Goal: Task Accomplishment & Management: Use online tool/utility

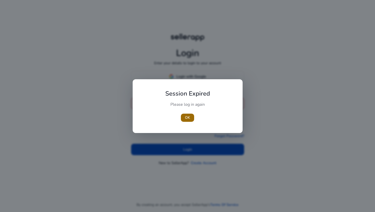
type input "**********"
click at [188, 113] on span "button" at bounding box center [187, 118] width 13 height 12
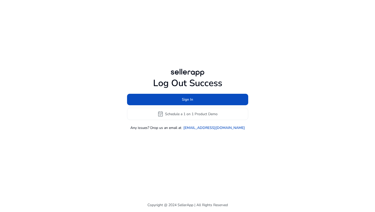
click at [191, 150] on div "Log Out Success Sign In event_available Schedule a 1 on 1 Product Demo Any issu…" at bounding box center [187, 99] width 293 height 198
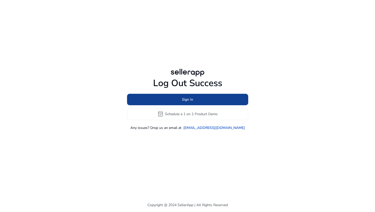
click at [197, 98] on span at bounding box center [187, 100] width 121 height 12
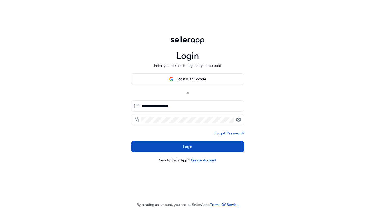
click at [219, 205] on link "Terms Of Service" at bounding box center [224, 204] width 28 height 5
click at [239, 117] on span "visibility" at bounding box center [238, 120] width 6 height 6
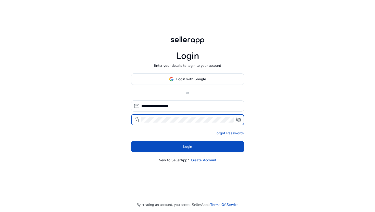
click at [239, 117] on span "visibility_off" at bounding box center [238, 120] width 6 height 6
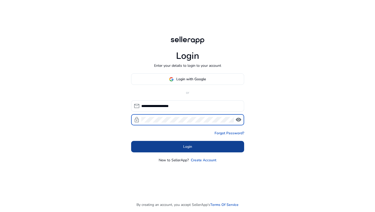
click at [183, 148] on span "Login" at bounding box center [187, 146] width 9 height 5
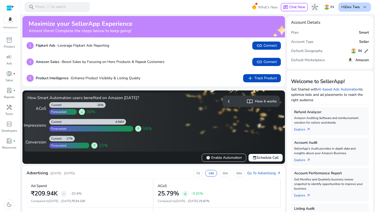
click at [362, 7] on span "keyboard_arrow_down" at bounding box center [365, 7] width 6 height 6
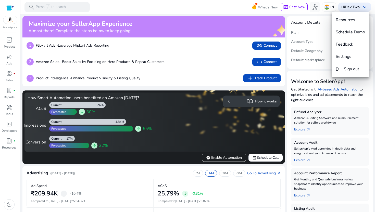
click at [266, 79] on div at bounding box center [187, 106] width 375 height 212
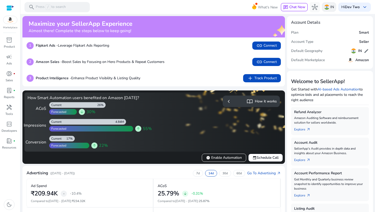
click at [324, 7] on img at bounding box center [326, 7] width 5 height 5
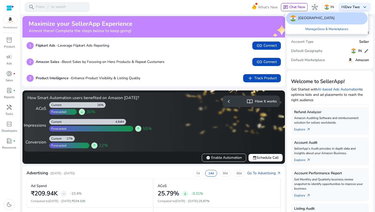
click at [265, 29] on div at bounding box center [187, 106] width 375 height 212
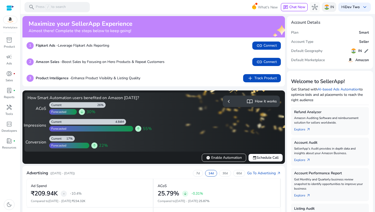
click at [330, 8] on p "IN" at bounding box center [332, 7] width 4 height 9
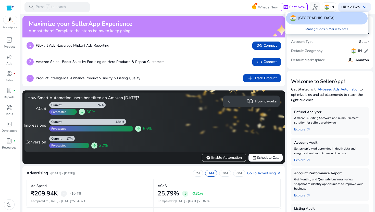
click at [322, 29] on link "Manage Geos & Marketplaces" at bounding box center [326, 28] width 51 height 9
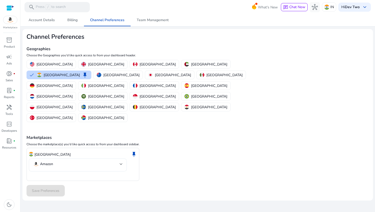
click at [118, 161] on mat-select-trigger "Amazon" at bounding box center [76, 164] width 87 height 6
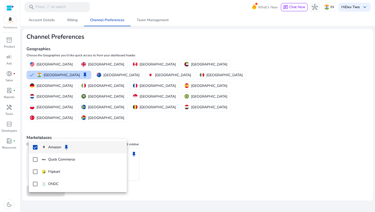
click at [144, 107] on div at bounding box center [187, 106] width 375 height 212
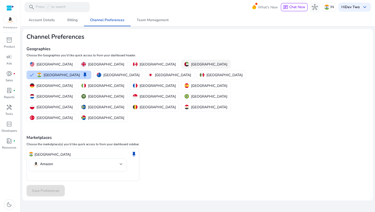
click at [191, 66] on p "[GEOGRAPHIC_DATA]" at bounding box center [209, 64] width 36 height 5
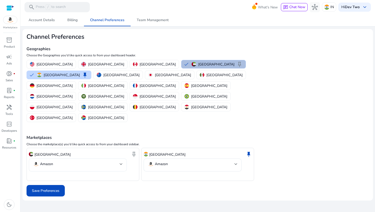
click at [114, 161] on mat-select "Amazon" at bounding box center [78, 165] width 90 height 8
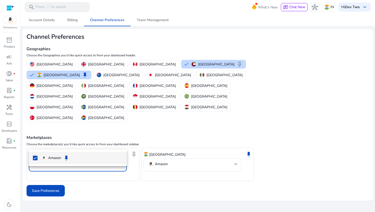
click at [131, 175] on div at bounding box center [187, 106] width 375 height 212
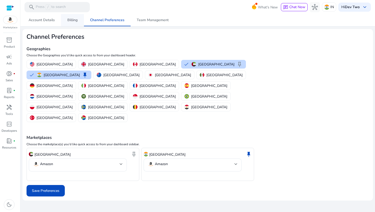
click at [63, 22] on link "Billing" at bounding box center [72, 20] width 23 height 12
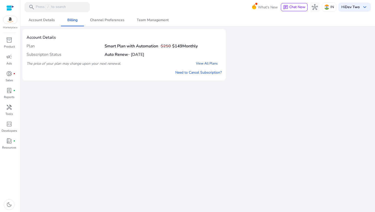
click at [215, 61] on link "View All Plans" at bounding box center [207, 63] width 30 height 9
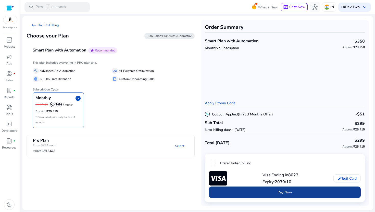
click at [254, 187] on span "submit" at bounding box center [285, 192] width 152 height 12
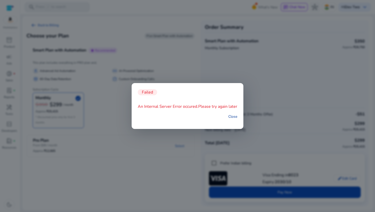
click at [232, 117] on link "Close" at bounding box center [232, 116] width 9 height 5
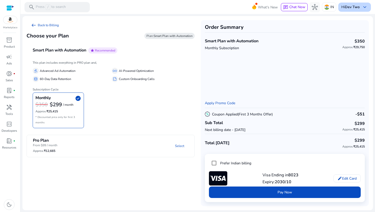
click at [363, 6] on span "keyboard_arrow_down" at bounding box center [365, 7] width 6 height 6
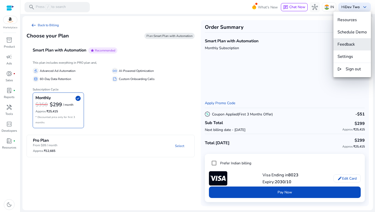
click at [352, 46] on span "Feedback" at bounding box center [345, 45] width 17 height 6
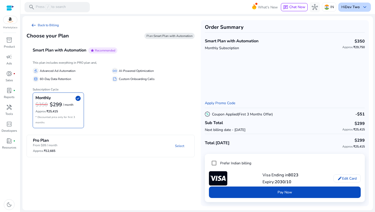
click at [360, 7] on div "Hi Dev Two keyboard_arrow_down" at bounding box center [354, 7] width 33 height 9
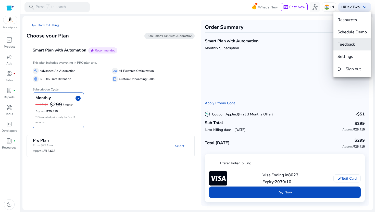
click at [354, 43] on span "Feedback" at bounding box center [345, 45] width 17 height 6
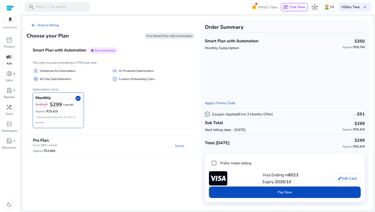
click at [9, 56] on span "campaign" at bounding box center [9, 57] width 6 height 6
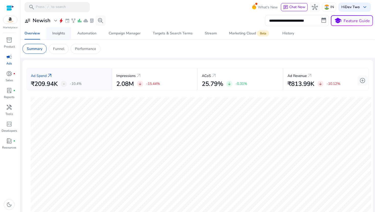
click at [65, 36] on span "Insights" at bounding box center [58, 33] width 13 height 12
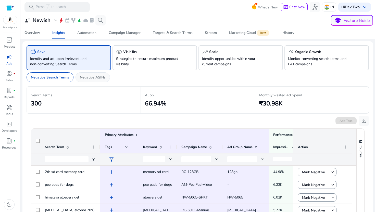
click at [94, 81] on div "Negative ASINs" at bounding box center [92, 77] width 34 height 10
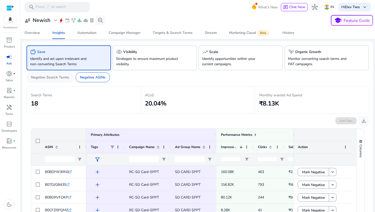
click at [66, 78] on p "Negative Search Terms" at bounding box center [50, 77] width 38 height 5
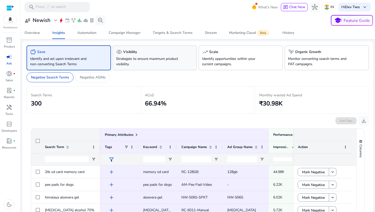
click at [130, 57] on p "Strategies to ensure maximum product visibility." at bounding box center [148, 61] width 65 height 11
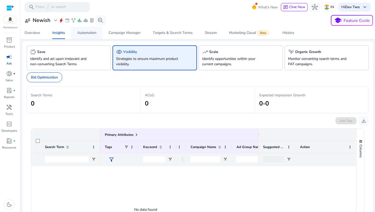
click at [92, 34] on div "Automation" at bounding box center [86, 33] width 19 height 4
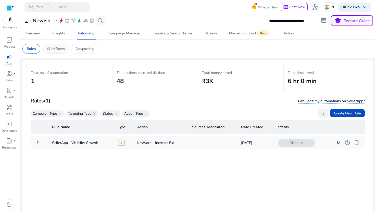
click at [61, 50] on p "Workflows" at bounding box center [56, 48] width 18 height 5
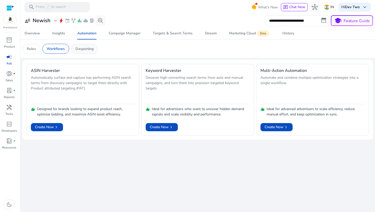
click at [87, 45] on div "Dayparting" at bounding box center [84, 49] width 27 height 10
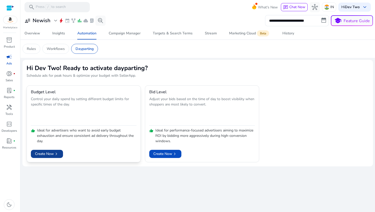
click at [59, 156] on span at bounding box center [47, 154] width 32 height 12
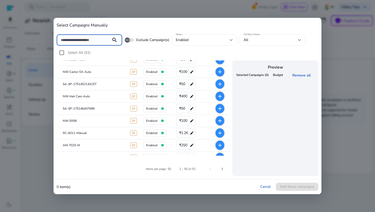
scroll to position [24, 0]
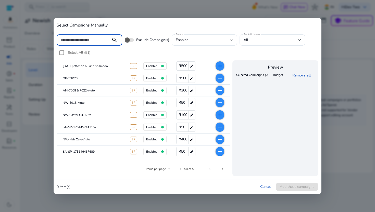
click at [221, 79] on mat-icon "add" at bounding box center [220, 78] width 6 height 6
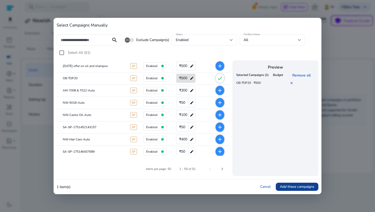
click at [303, 187] on span "Add these campaigns" at bounding box center [297, 186] width 34 height 5
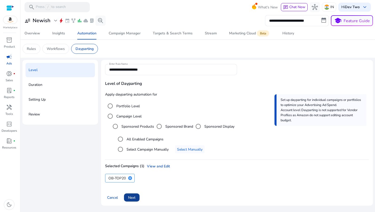
click at [137, 198] on span at bounding box center [132, 198] width 16 height 12
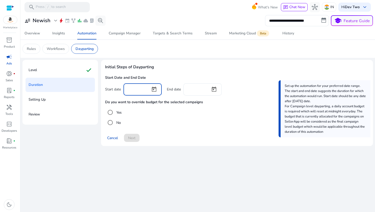
click at [142, 88] on input at bounding box center [136, 89] width 19 height 6
type input "*"
click at [156, 88] on span "Open calendar" at bounding box center [154, 89] width 12 height 12
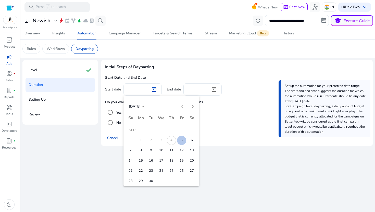
click at [182, 141] on span "5" at bounding box center [181, 140] width 9 height 9
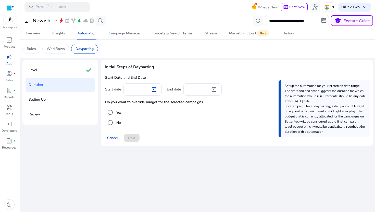
type input "********"
click at [214, 89] on span "Open calendar" at bounding box center [214, 89] width 12 height 12
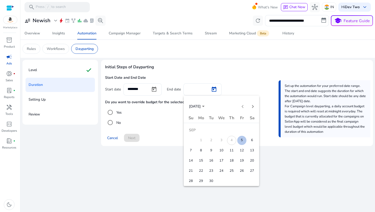
click at [241, 140] on span "5" at bounding box center [241, 140] width 9 height 9
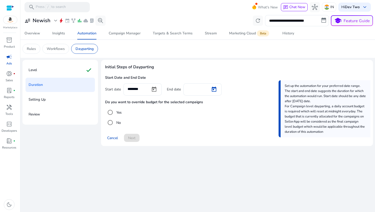
type input "********"
click at [133, 139] on span "Next" at bounding box center [131, 137] width 7 height 5
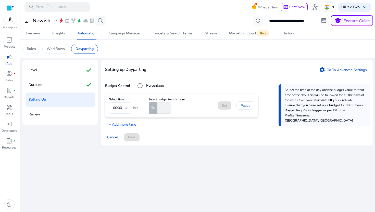
click at [126, 110] on mat-form-field "00:00" at bounding box center [120, 108] width 23 height 11
click at [124, 124] on p "+ Add more time" at bounding box center [120, 123] width 31 height 8
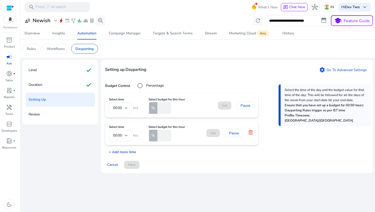
click at [126, 151] on p "+ Add more time" at bounding box center [120, 151] width 31 height 8
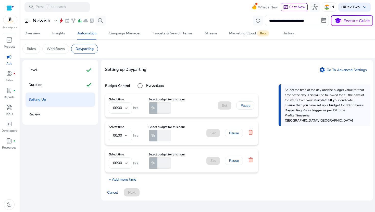
click at [129, 180] on p "+ Add more time" at bounding box center [120, 178] width 31 height 8
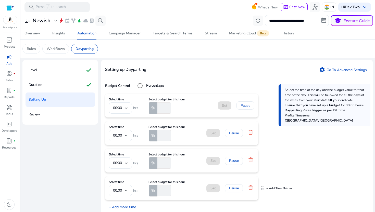
scroll to position [20, 0]
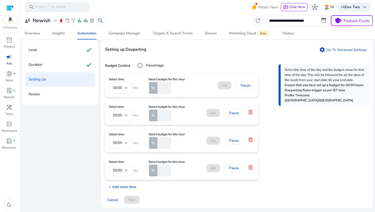
click at [127, 186] on p "+ Add more time" at bounding box center [120, 186] width 31 height 8
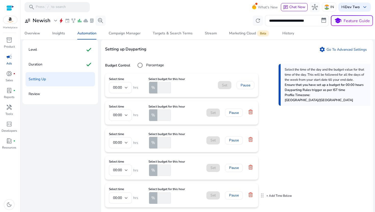
scroll to position [48, 0]
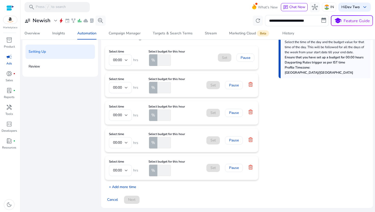
click at [127, 186] on p "+ Add more time" at bounding box center [120, 186] width 31 height 8
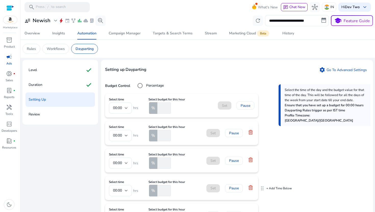
scroll to position [16, 0]
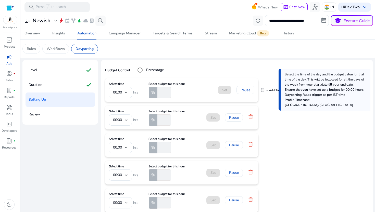
click at [164, 88] on input "number" at bounding box center [163, 92] width 15 height 11
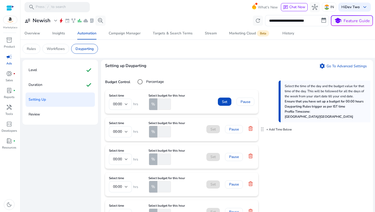
scroll to position [0, 0]
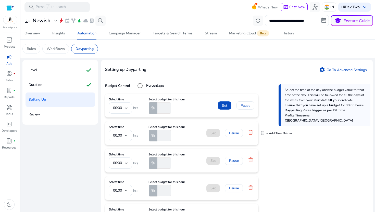
type input "*"
click at [163, 134] on input "number" at bounding box center [163, 135] width 15 height 11
click at [128, 105] on mat-form-field "00:00" at bounding box center [120, 108] width 23 height 11
click at [127, 110] on mat-form-field "00:00" at bounding box center [120, 108] width 23 height 11
click at [121, 107] on mat-form-field "00:00" at bounding box center [120, 108] width 23 height 11
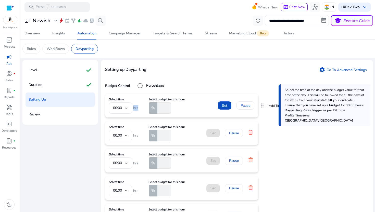
click at [121, 107] on mat-form-field "00:00" at bounding box center [120, 108] width 23 height 11
click at [125, 134] on div at bounding box center [126, 136] width 3 height 6
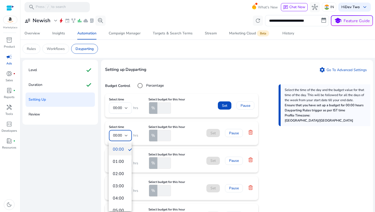
click at [163, 109] on div at bounding box center [187, 106] width 375 height 212
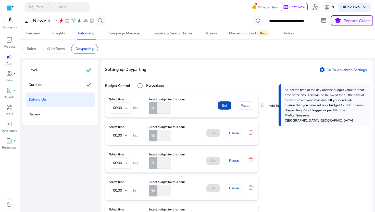
click at [160, 108] on input "*" at bounding box center [163, 108] width 15 height 11
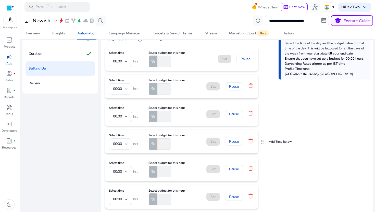
scroll to position [60, 0]
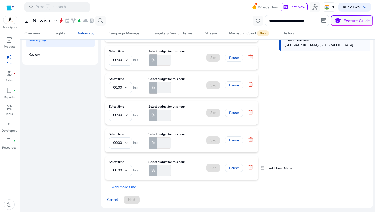
click at [251, 169] on icon at bounding box center [250, 167] width 4 height 5
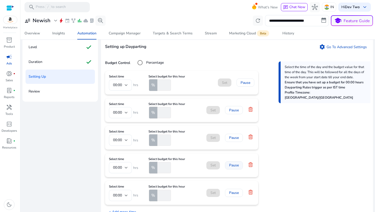
scroll to position [0, 0]
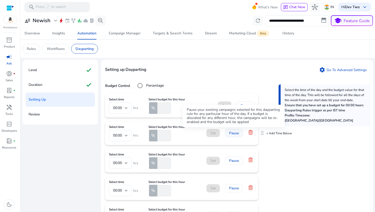
click at [236, 134] on span "Pause" at bounding box center [234, 133] width 10 height 5
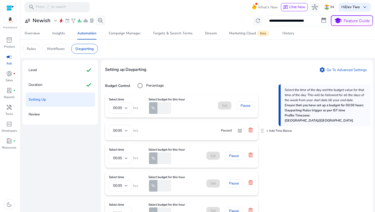
click at [250, 130] on icon at bounding box center [250, 129] width 5 height 5
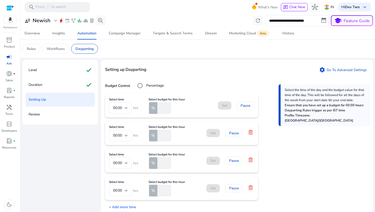
click at [55, 114] on div "Review" at bounding box center [59, 114] width 69 height 14
click at [250, 192] on div "Set Pause" at bounding box center [230, 188] width 48 height 8
click at [251, 189] on icon at bounding box center [250, 187] width 4 height 5
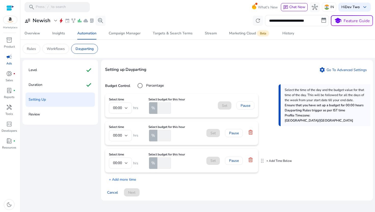
click at [251, 162] on icon at bounding box center [250, 159] width 5 height 5
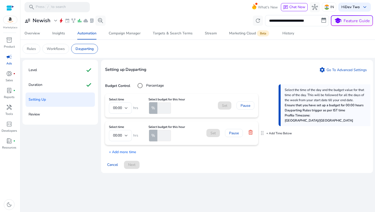
click at [251, 138] on form "Select time 00:00 hrs Select budget for this hour % Set Pause" at bounding box center [181, 133] width 145 height 16
click at [251, 131] on icon at bounding box center [250, 132] width 5 height 5
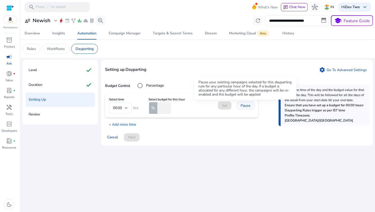
click at [248, 107] on span "Pause" at bounding box center [245, 105] width 10 height 5
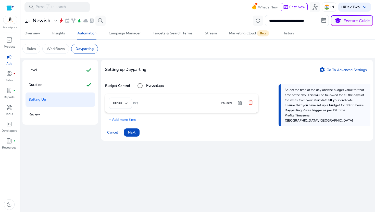
click at [249, 100] on icon at bounding box center [250, 102] width 5 height 5
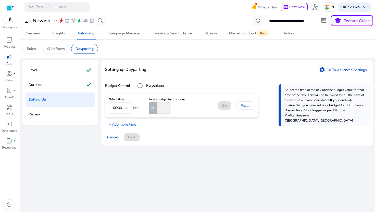
click at [60, 114] on div "Review" at bounding box center [59, 114] width 69 height 14
click at [161, 110] on input "number" at bounding box center [163, 108] width 15 height 11
type input "*"
click at [224, 104] on span "Set" at bounding box center [224, 105] width 5 height 5
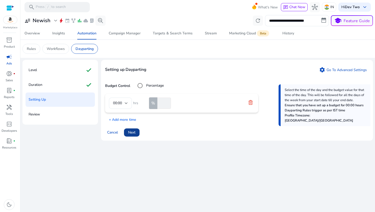
click at [135, 133] on span "Next" at bounding box center [131, 132] width 7 height 5
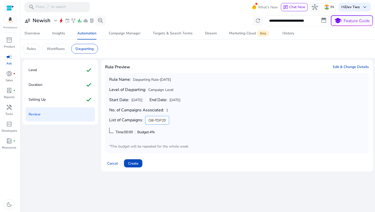
drag, startPoint x: 111, startPoint y: 146, endPoint x: 204, endPoint y: 146, distance: 93.3
click at [205, 147] on div "Rule Name: Dayparting Rule-Sep 04 Level of Dayparting: Campaign Level Start Dat…" at bounding box center [237, 113] width 256 height 72
click at [59, 98] on div "Setting Up check" at bounding box center [59, 100] width 69 height 14
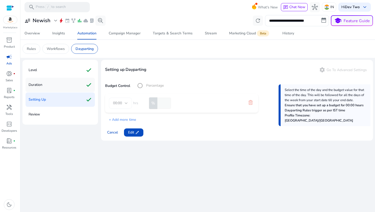
click at [60, 84] on div "Duration check" at bounding box center [59, 85] width 69 height 14
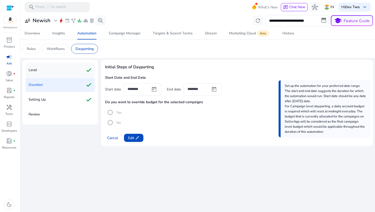
click at [62, 74] on div "Level check" at bounding box center [59, 70] width 69 height 14
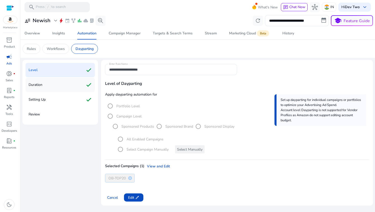
click at [75, 83] on div "Duration check" at bounding box center [59, 85] width 69 height 14
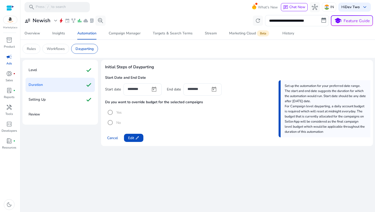
click at [77, 92] on div "Level check Duration check Setting Up check Review" at bounding box center [59, 92] width 75 height 65
click at [78, 97] on div "Setting Up check" at bounding box center [59, 100] width 69 height 14
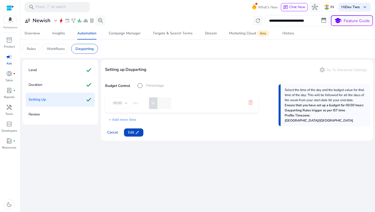
click at [78, 109] on div "Review" at bounding box center [59, 114] width 69 height 14
click at [78, 119] on div "Review" at bounding box center [59, 114] width 69 height 14
click at [34, 114] on p "Review" at bounding box center [34, 114] width 11 height 8
click at [135, 131] on span "edit" at bounding box center [137, 133] width 4 height 4
click at [128, 131] on span "Next" at bounding box center [131, 132] width 7 height 5
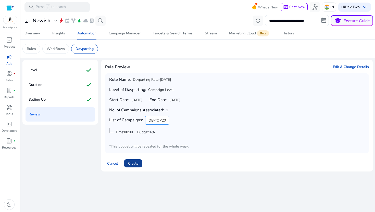
click at [135, 162] on span "Create" at bounding box center [133, 163] width 10 height 5
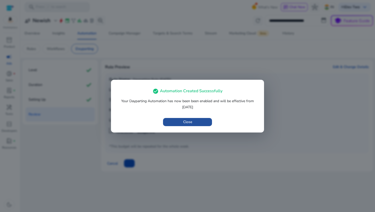
click at [191, 120] on span "Close" at bounding box center [187, 121] width 9 height 5
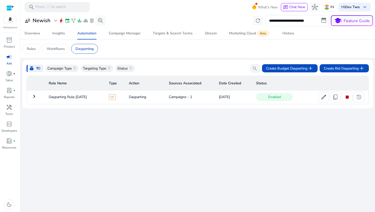
click at [35, 95] on mat-icon "keyboard_arrow_right" at bounding box center [34, 96] width 6 height 6
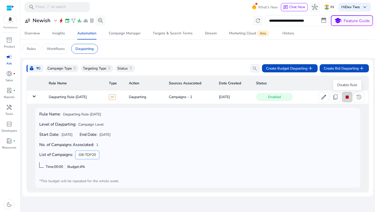
click at [350, 97] on span at bounding box center [347, 97] width 10 height 12
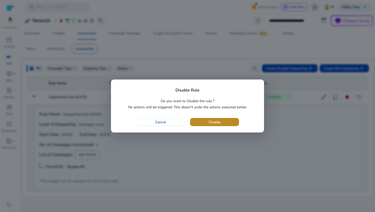
click at [230, 121] on span "button" at bounding box center [214, 122] width 49 height 12
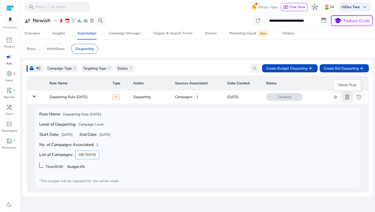
click at [349, 98] on span "delete" at bounding box center [347, 97] width 6 height 6
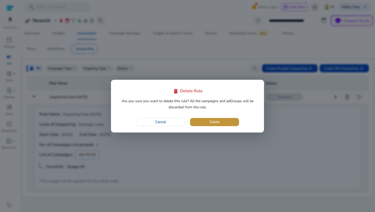
click at [219, 122] on span "Delete" at bounding box center [214, 121] width 10 height 5
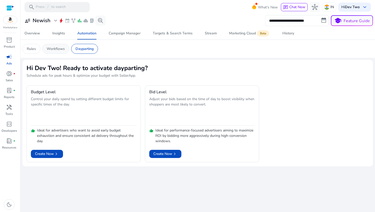
click at [62, 50] on p "Workflows" at bounding box center [56, 48] width 18 height 5
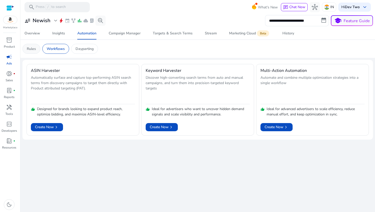
click at [32, 47] on p "Rules" at bounding box center [31, 48] width 9 height 5
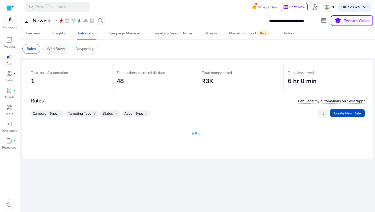
click at [59, 49] on p "Workflows" at bounding box center [56, 48] width 18 height 5
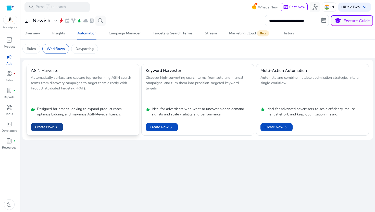
click at [56, 129] on span "chevron_right" at bounding box center [56, 127] width 5 height 5
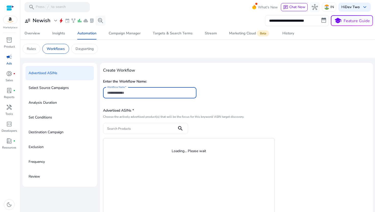
click at [62, 88] on p "Select Source Campaigns" at bounding box center [49, 88] width 40 height 8
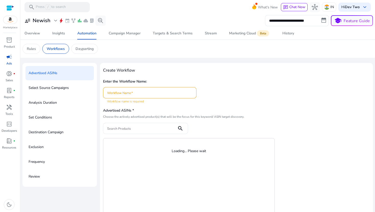
click at [59, 93] on div "Select Source Campaigns" at bounding box center [59, 88] width 68 height 14
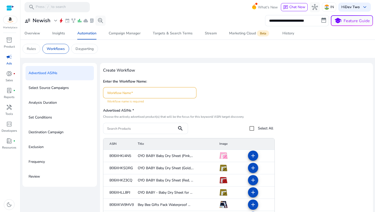
click at [55, 105] on p "Analysis Duration" at bounding box center [43, 103] width 28 height 8
click at [54, 91] on p "Select Source Campaigns" at bounding box center [49, 88] width 40 height 8
click at [53, 105] on p "Analysis Duration" at bounding box center [43, 103] width 28 height 8
click at [52, 92] on p "Select Source Campaigns" at bounding box center [49, 88] width 40 height 8
click at [33, 52] on div "Rules" at bounding box center [31, 49] width 18 height 10
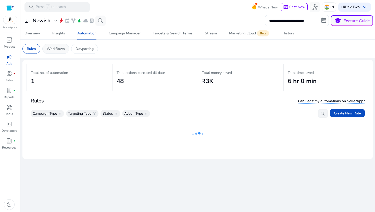
click at [50, 50] on p "Workflows" at bounding box center [56, 48] width 18 height 5
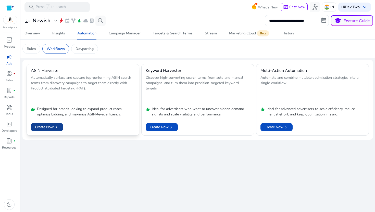
click at [51, 129] on span "Create Now chevron_right" at bounding box center [47, 126] width 24 height 5
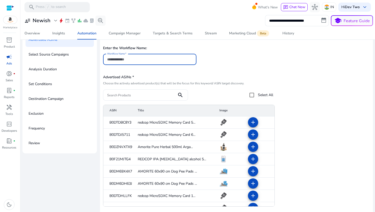
scroll to position [54, 0]
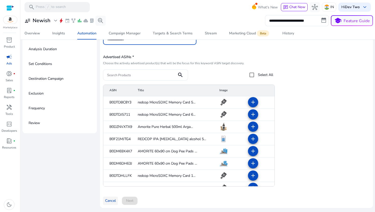
click at [110, 202] on span "Cancel" at bounding box center [110, 200] width 11 height 5
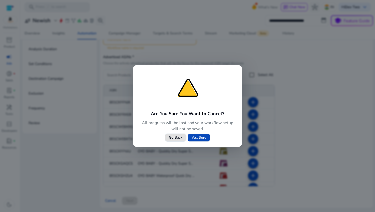
scroll to position [0, 0]
click at [201, 139] on span "Yes, Sure" at bounding box center [199, 137] width 15 height 5
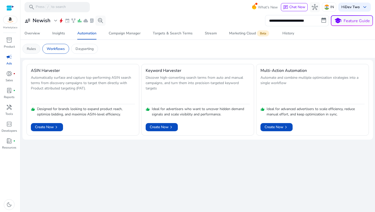
click at [31, 50] on p "Rules" at bounding box center [31, 48] width 9 height 5
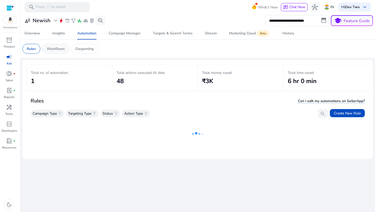
click at [52, 51] on p "Workflows" at bounding box center [56, 48] width 18 height 5
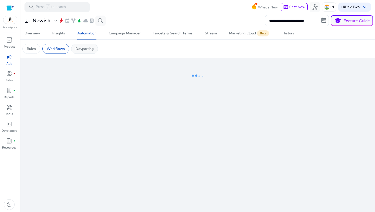
click at [76, 53] on div "Dayparting" at bounding box center [84, 49] width 27 height 10
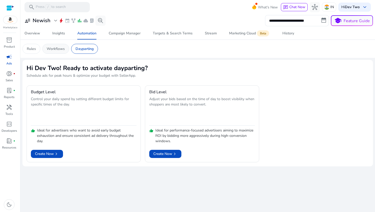
click at [60, 48] on p "Workflows" at bounding box center [56, 48] width 18 height 5
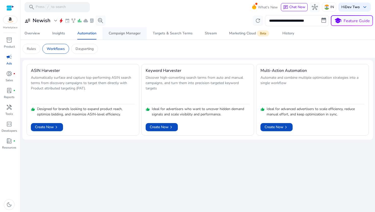
click at [138, 30] on span "Campaign Manager" at bounding box center [125, 33] width 32 height 12
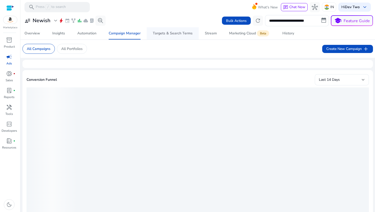
click at [171, 34] on div "Targets & Search Terms" at bounding box center [173, 34] width 40 height 4
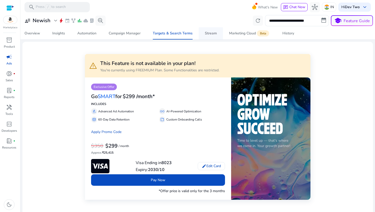
click at [213, 34] on div "Stream" at bounding box center [211, 34] width 12 height 4
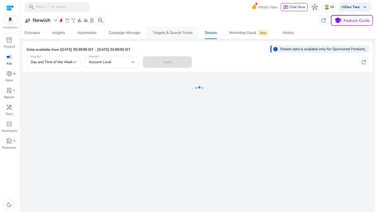
click at [172, 35] on span "Targets & Search Terms" at bounding box center [173, 33] width 40 height 12
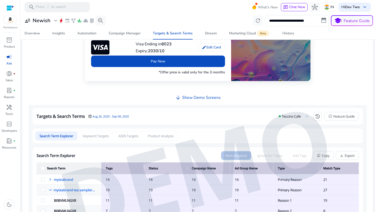
scroll to position [126, 0]
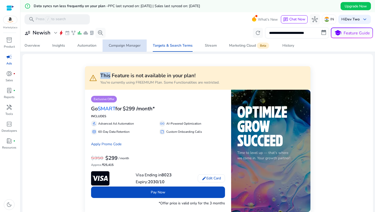
click at [119, 45] on div "Campaign Manager" at bounding box center [125, 46] width 32 height 4
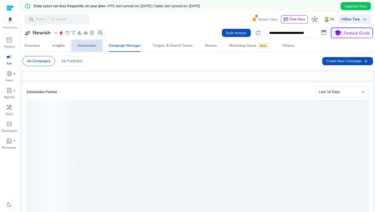
click at [92, 48] on span "Automation" at bounding box center [86, 46] width 19 height 12
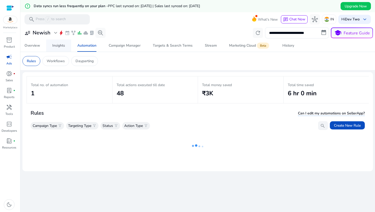
click at [62, 49] on span "Insights" at bounding box center [58, 46] width 13 height 12
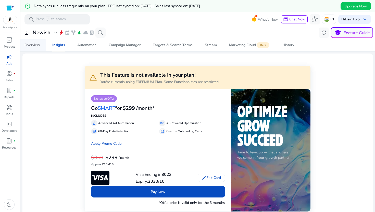
click at [37, 46] on div "Overview" at bounding box center [32, 45] width 16 height 4
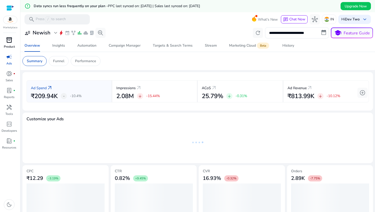
click at [12, 44] on p "Product" at bounding box center [9, 46] width 11 height 5
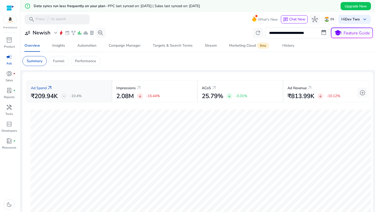
scroll to position [12, 0]
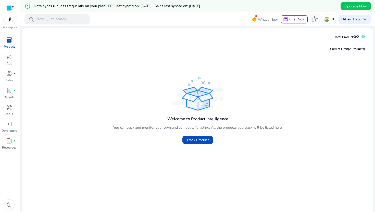
click at [9, 10] on div at bounding box center [10, 8] width 8 height 6
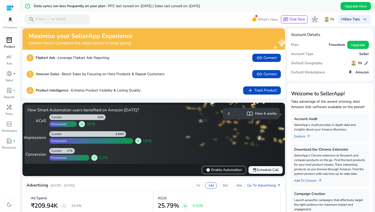
click at [14, 42] on div "inventory_2" at bounding box center [9, 40] width 14 height 8
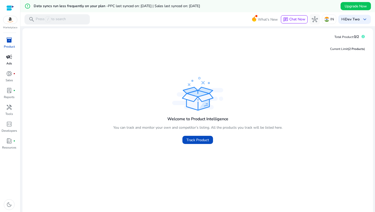
click at [11, 62] on p "Ads" at bounding box center [9, 63] width 6 height 5
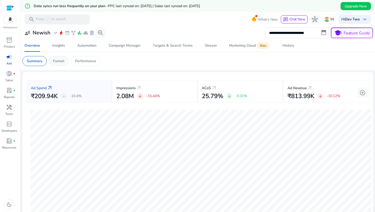
click at [66, 62] on div "Funnel" at bounding box center [59, 61] width 20 height 10
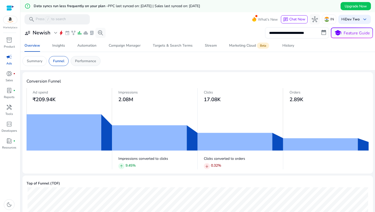
click at [82, 61] on p "Performance" at bounding box center [85, 60] width 21 height 5
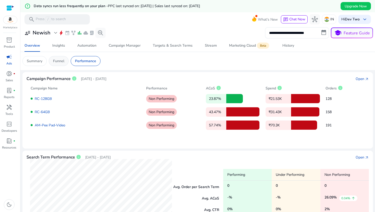
click at [60, 58] on p "Funnel" at bounding box center [58, 60] width 11 height 5
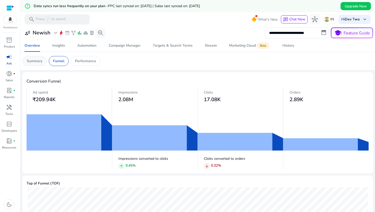
click at [40, 59] on p "Summary" at bounding box center [35, 60] width 16 height 5
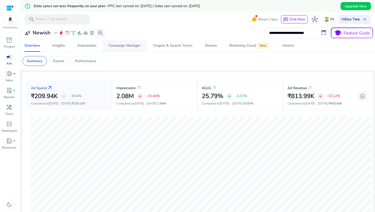
click at [104, 45] on link "Campaign Manager" at bounding box center [125, 46] width 44 height 12
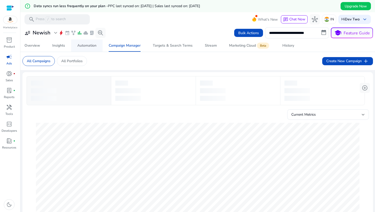
click at [88, 46] on div "Automation" at bounding box center [86, 46] width 19 height 4
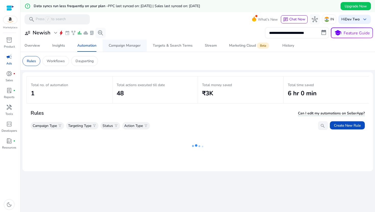
click at [127, 48] on span "Campaign Manager" at bounding box center [125, 46] width 32 height 12
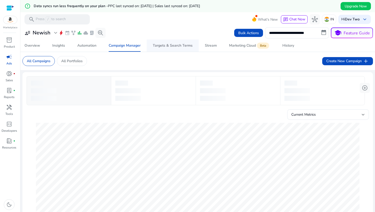
click at [172, 46] on div "Targets & Search Terms" at bounding box center [173, 46] width 40 height 4
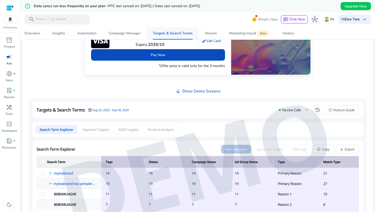
scroll to position [138, 0]
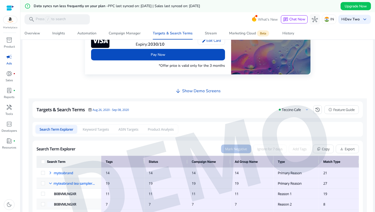
click at [180, 91] on span "arrow_downward" at bounding box center [178, 91] width 6 height 6
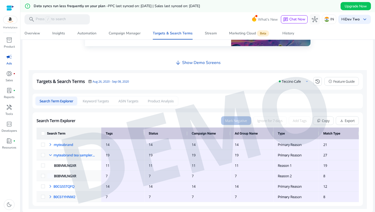
scroll to position [0, 0]
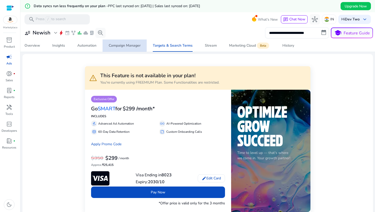
click at [124, 41] on span "Campaign Manager" at bounding box center [125, 46] width 32 height 12
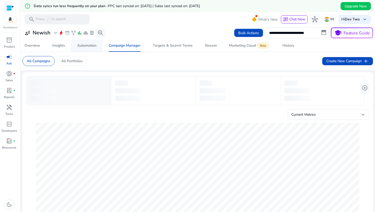
click at [94, 48] on span "Automation" at bounding box center [86, 46] width 19 height 12
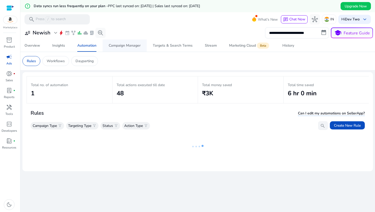
click at [120, 47] on div "Campaign Manager" at bounding box center [125, 46] width 32 height 4
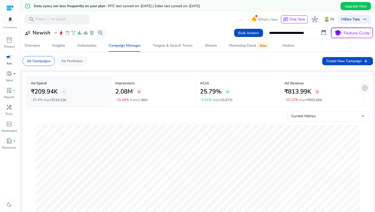
click at [81, 61] on p "All Portfolios" at bounding box center [71, 60] width 21 height 5
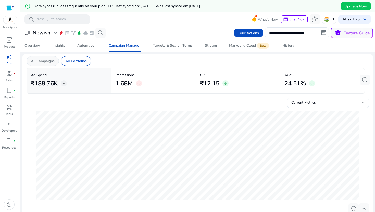
click at [46, 58] on p "All Campaigns" at bounding box center [43, 60] width 24 height 5
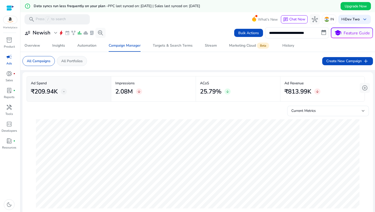
click at [77, 60] on p "All Portfolios" at bounding box center [71, 60] width 21 height 5
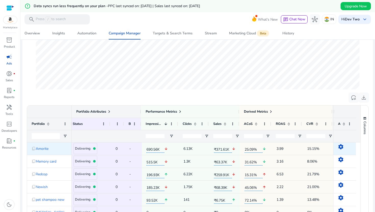
click at [88, 148] on h4 "Delivering" at bounding box center [83, 149] width 16 height 4
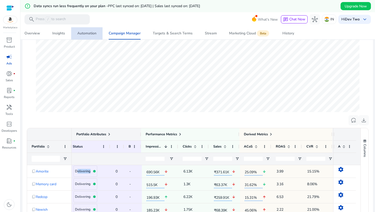
click at [94, 36] on span "Automation" at bounding box center [86, 33] width 19 height 12
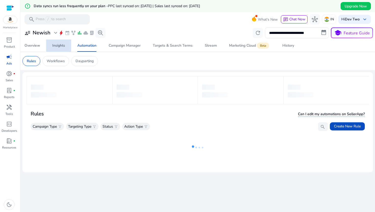
click at [62, 47] on div "Insights" at bounding box center [58, 46] width 13 height 4
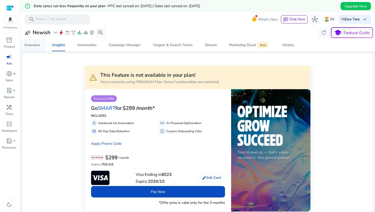
click at [40, 47] on span "Overview" at bounding box center [32, 45] width 16 height 12
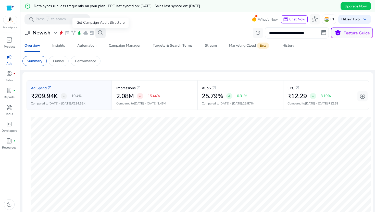
click at [101, 34] on span "search_insights" at bounding box center [100, 33] width 6 height 6
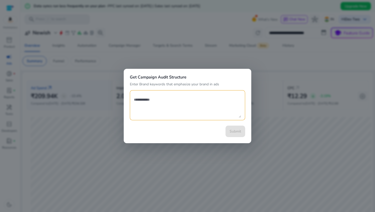
click at [100, 158] on div at bounding box center [187, 106] width 375 height 212
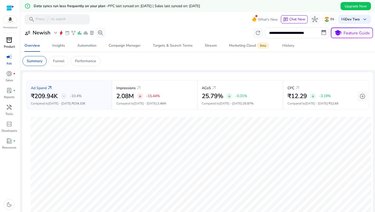
click at [9, 51] on link "inventory_2 Product" at bounding box center [9, 44] width 18 height 17
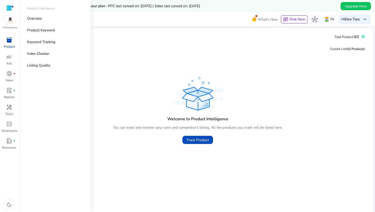
click at [11, 39] on span "inventory_2" at bounding box center [9, 40] width 6 height 6
click at [7, 60] on span "campaign" at bounding box center [9, 57] width 6 height 6
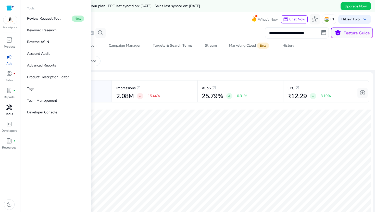
click at [12, 108] on span "handyman" at bounding box center [9, 107] width 6 height 6
click at [10, 124] on span "code_blocks" at bounding box center [9, 124] width 6 height 6
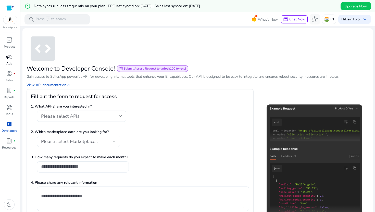
click at [95, 115] on div "Please select APIs" at bounding box center [80, 116] width 78 height 6
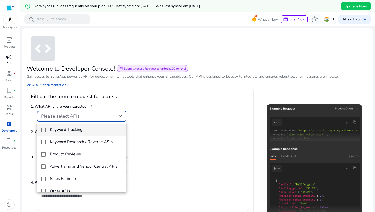
click at [179, 153] on div at bounding box center [187, 106] width 375 height 212
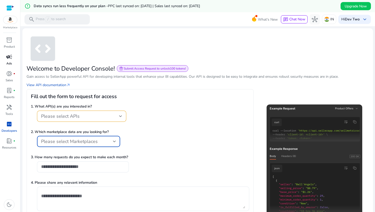
click at [93, 141] on span "Please select Marketplaces" at bounding box center [69, 141] width 57 height 6
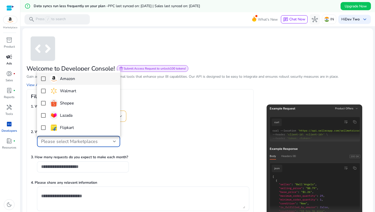
click at [101, 161] on div at bounding box center [187, 106] width 375 height 212
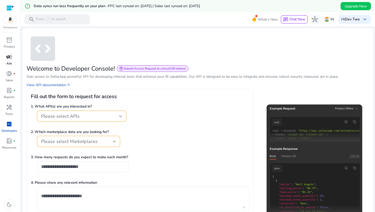
click at [98, 172] on div at bounding box center [83, 166] width 84 height 11
click at [98, 170] on div at bounding box center [83, 166] width 84 height 11
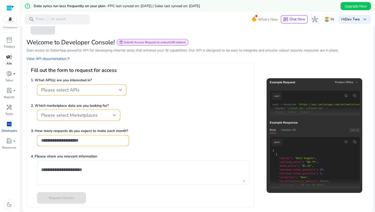
click at [291, 163] on img at bounding box center [314, 135] width 96 height 115
click at [17, 137] on link "book_4 fiber_manual_record Resources" at bounding box center [9, 145] width 18 height 17
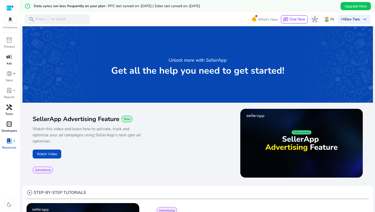
click at [5, 110] on div "handyman" at bounding box center [9, 107] width 14 height 8
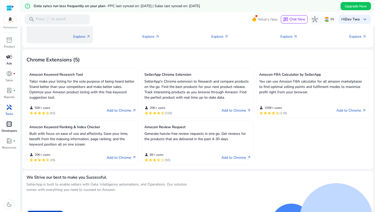
scroll to position [115, 0]
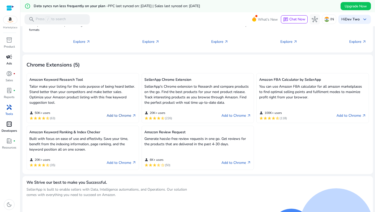
click at [122, 114] on link "Add to Chrome arrow_outward" at bounding box center [122, 116] width 30 height 6
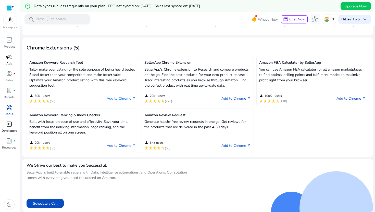
scroll to position [0, 0]
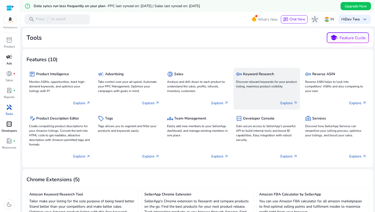
click at [257, 76] on h5 "Keyword Research" at bounding box center [258, 74] width 31 height 4
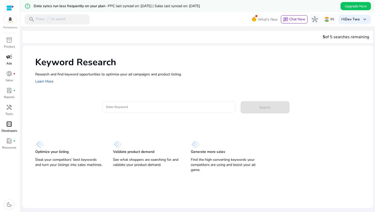
click at [194, 104] on input "Enter Keyword" at bounding box center [168, 107] width 125 height 6
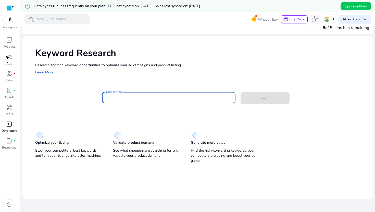
scroll to position [12, 0]
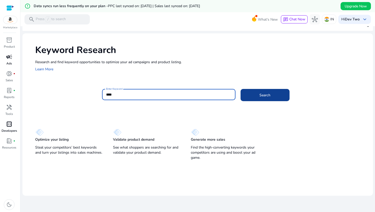
type input "****"
click at [277, 91] on span at bounding box center [264, 95] width 49 height 12
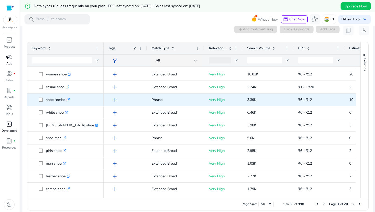
scroll to position [142, 0]
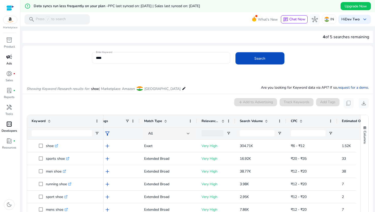
click at [348, 88] on link "request for a demo" at bounding box center [353, 87] width 30 height 5
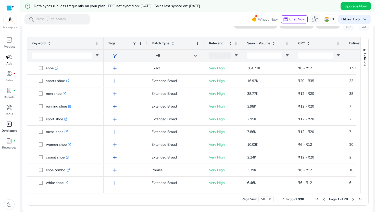
click at [11, 59] on span "campaign" at bounding box center [9, 57] width 6 height 6
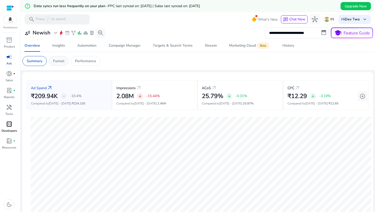
click at [55, 57] on div "Funnel" at bounding box center [59, 61] width 20 height 10
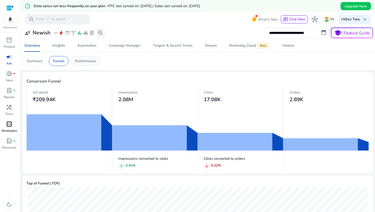
click at [83, 63] on p "Performance" at bounding box center [85, 60] width 21 height 5
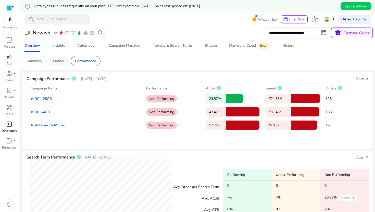
click at [62, 64] on div "Funnel" at bounding box center [59, 61] width 20 height 10
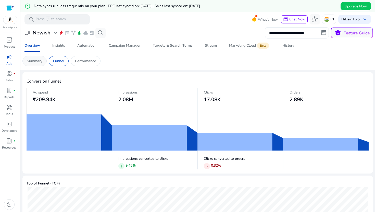
click at [36, 65] on div "Summary" at bounding box center [34, 61] width 24 height 10
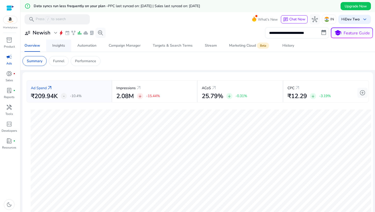
click at [53, 48] on span "Insights" at bounding box center [58, 46] width 13 height 12
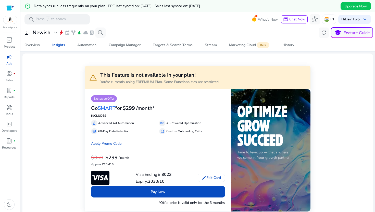
click at [11, 68] on link "campaign Ads" at bounding box center [9, 61] width 18 height 17
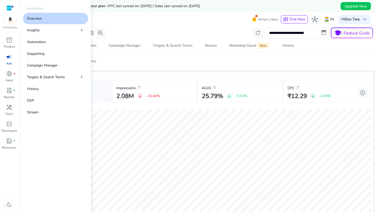
click at [13, 57] on div "campaign" at bounding box center [9, 57] width 14 height 8
click at [32, 56] on p "Dayparting" at bounding box center [35, 53] width 17 height 5
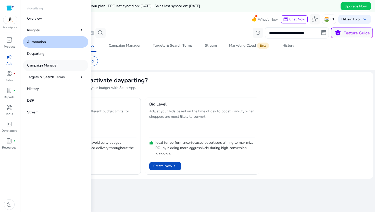
click at [32, 71] on link "Campaign Manager" at bounding box center [55, 65] width 65 height 11
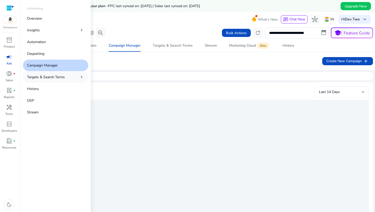
click at [33, 79] on p "Targets & Search Terms" at bounding box center [46, 76] width 38 height 5
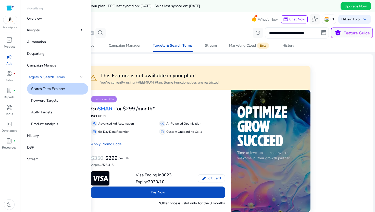
click at [32, 88] on p "Search Term Explorer" at bounding box center [48, 88] width 34 height 5
click at [36, 103] on p "Keyword Targets" at bounding box center [44, 100] width 27 height 5
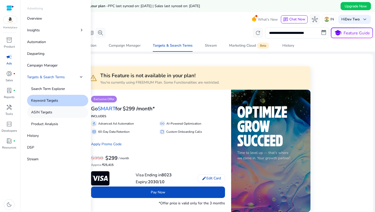
click at [37, 118] on link "ASIN Targets" at bounding box center [57, 112] width 61 height 11
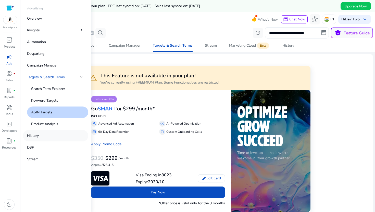
click at [38, 130] on link "History" at bounding box center [55, 135] width 65 height 11
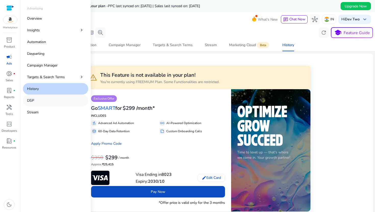
click at [39, 103] on link "DSP" at bounding box center [55, 100] width 65 height 11
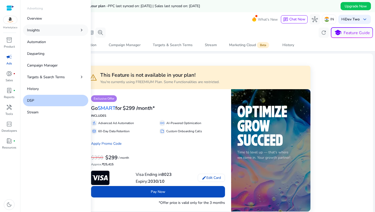
click at [47, 32] on link "Insights chevron_right" at bounding box center [55, 29] width 65 height 11
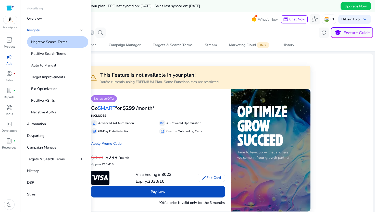
click at [45, 42] on p "Negative Search Terms" at bounding box center [49, 41] width 36 height 5
click at [45, 50] on link "Positive Search Terms" at bounding box center [57, 53] width 61 height 11
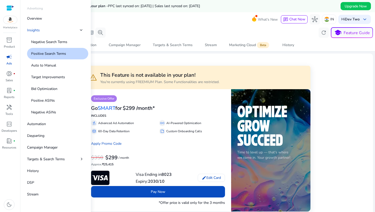
click at [44, 59] on link "Positive Search Terms" at bounding box center [57, 53] width 61 height 11
click at [42, 65] on p "Auto to Manual" at bounding box center [43, 65] width 25 height 5
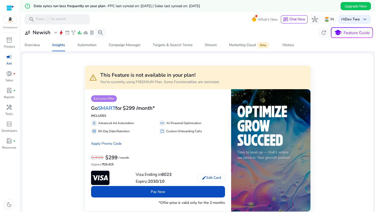
click at [42, 49] on link "Overview" at bounding box center [32, 45] width 28 height 12
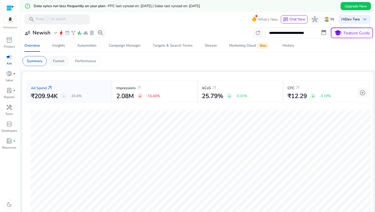
click at [58, 63] on p "Funnel" at bounding box center [58, 60] width 11 height 5
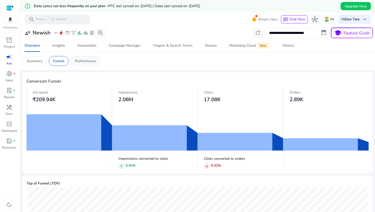
click at [88, 64] on div "Performance" at bounding box center [86, 61] width 30 height 10
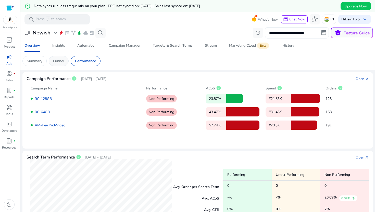
click at [58, 60] on p "Funnel" at bounding box center [58, 60] width 11 height 5
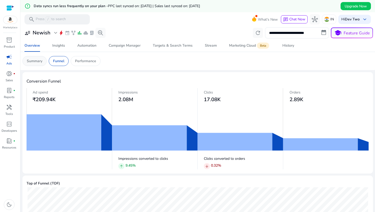
click at [36, 65] on div "Summary" at bounding box center [34, 61] width 24 height 10
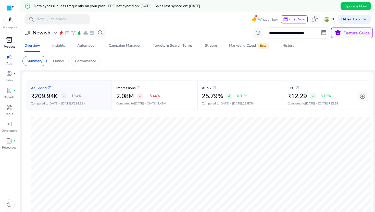
click at [11, 43] on span "inventory_2" at bounding box center [9, 40] width 6 height 6
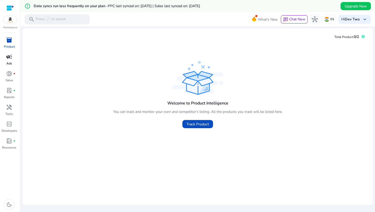
click at [11, 62] on p "Ads" at bounding box center [9, 63] width 6 height 5
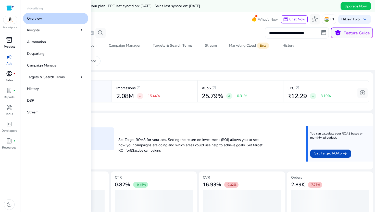
click at [11, 71] on span "donut_small" at bounding box center [9, 74] width 6 height 6
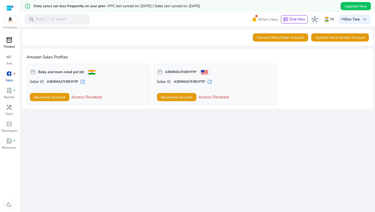
click at [11, 85] on link "donut_small fiber_manual_record Sales" at bounding box center [9, 78] width 18 height 17
click at [12, 104] on span "handyman" at bounding box center [9, 107] width 6 height 6
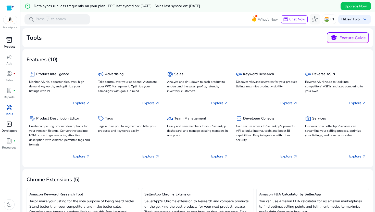
click at [12, 122] on span "code_blocks" at bounding box center [9, 124] width 6 height 6
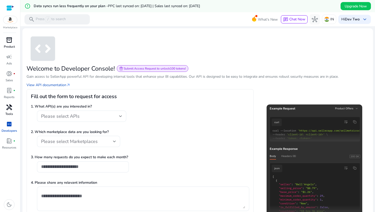
click at [10, 106] on span "handyman" at bounding box center [9, 107] width 6 height 6
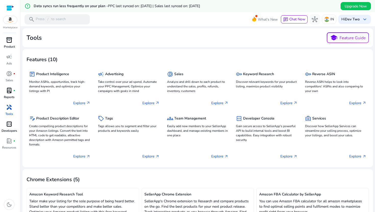
click at [10, 89] on span "lab_profile" at bounding box center [9, 90] width 6 height 6
click at [10, 74] on span "donut_small" at bounding box center [9, 74] width 6 height 6
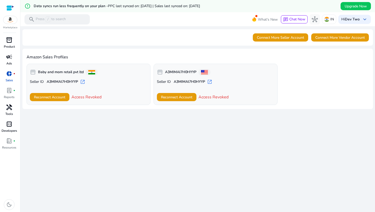
click at [10, 59] on span "campaign" at bounding box center [9, 57] width 6 height 6
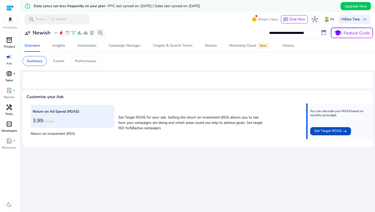
click at [10, 43] on span "inventory_2" at bounding box center [9, 40] width 6 height 6
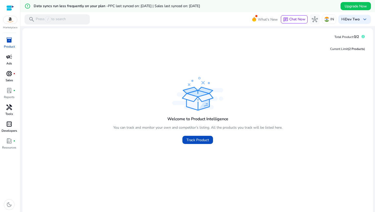
click at [14, 61] on link "campaign Ads" at bounding box center [9, 61] width 18 height 17
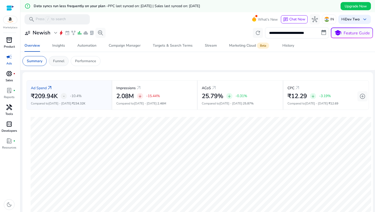
click at [53, 60] on div "Funnel" at bounding box center [59, 61] width 20 height 10
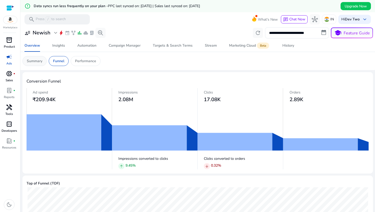
click at [37, 63] on p "Summary" at bounding box center [35, 60] width 16 height 5
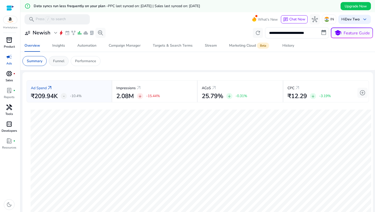
click at [63, 59] on p "Funnel" at bounding box center [58, 60] width 11 height 5
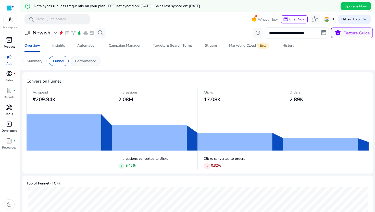
click at [82, 60] on p "Performance" at bounding box center [85, 60] width 21 height 5
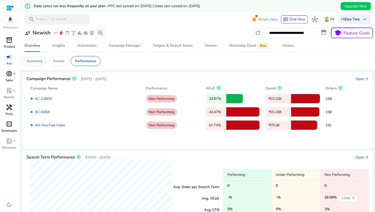
click at [34, 57] on div "Summary" at bounding box center [34, 61] width 24 height 10
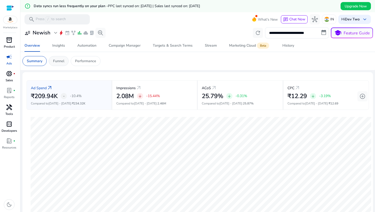
click at [57, 61] on p "Funnel" at bounding box center [58, 60] width 11 height 5
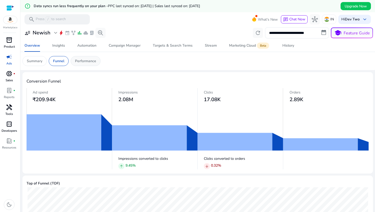
click at [83, 64] on div "Performance" at bounding box center [86, 61] width 30 height 10
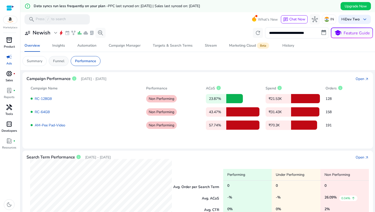
click at [61, 59] on p "Funnel" at bounding box center [58, 60] width 11 height 5
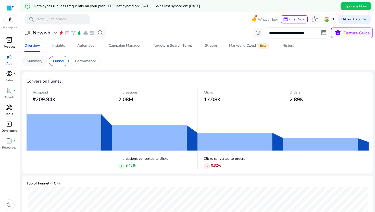
click at [38, 61] on p "Summary" at bounding box center [35, 60] width 16 height 5
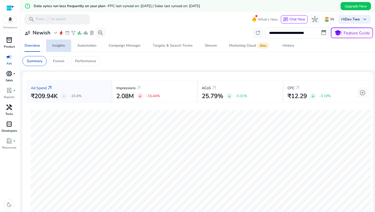
click at [63, 49] on span "Insights" at bounding box center [58, 46] width 13 height 12
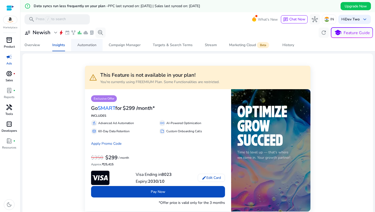
click at [78, 44] on div "Automation" at bounding box center [86, 45] width 19 height 4
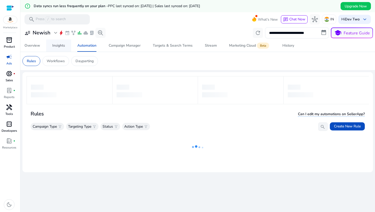
click at [60, 49] on span "Insights" at bounding box center [58, 46] width 13 height 12
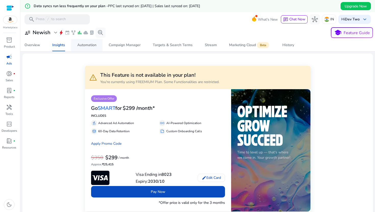
click at [86, 45] on div "Automation" at bounding box center [86, 45] width 19 height 4
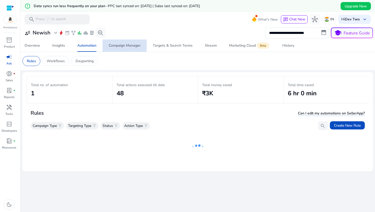
click at [119, 44] on div "Campaign Manager" at bounding box center [125, 46] width 32 height 4
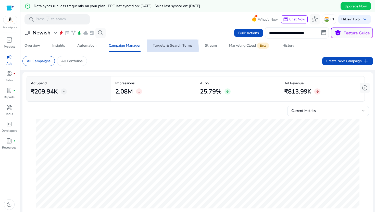
click at [161, 49] on span "Targets & Search Terms" at bounding box center [173, 46] width 40 height 12
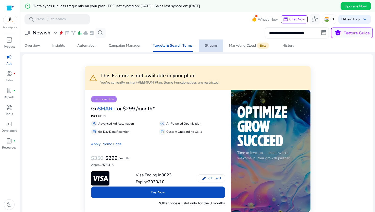
click at [212, 44] on div "Stream" at bounding box center [211, 46] width 12 height 4
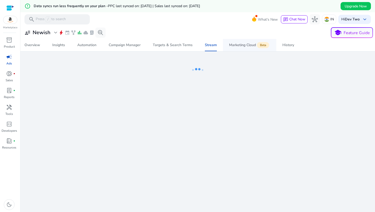
click at [243, 46] on div "Marketing Cloud Beta" at bounding box center [249, 45] width 41 height 4
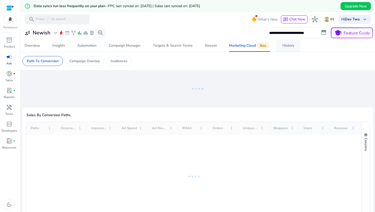
click at [282, 44] on div "History" at bounding box center [288, 46] width 12 height 4
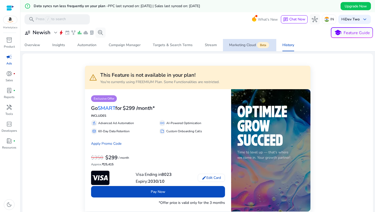
click at [257, 44] on span "Beta" at bounding box center [263, 45] width 12 height 6
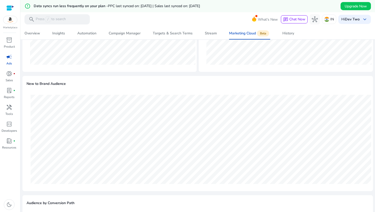
scroll to position [103, 0]
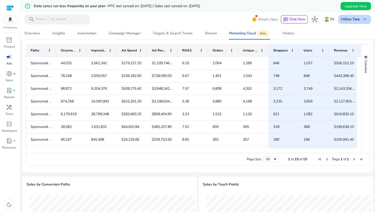
click at [359, 17] on div "Hi Dev Two keyboard_arrow_down" at bounding box center [354, 19] width 33 height 9
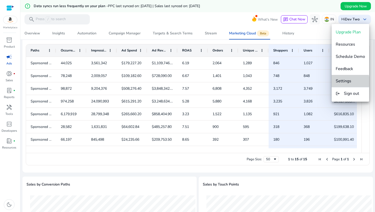
click at [347, 81] on span "Settings" at bounding box center [344, 81] width 16 height 6
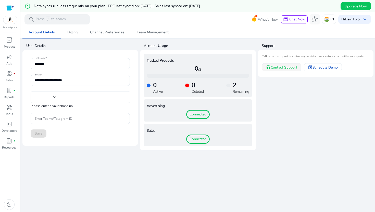
type input "***"
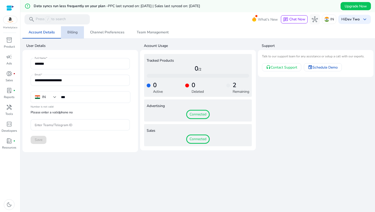
click at [63, 35] on link "Billing" at bounding box center [72, 32] width 23 height 12
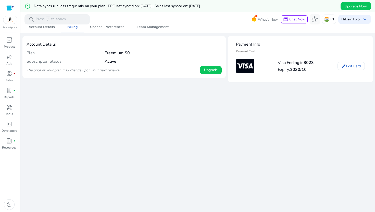
scroll to position [6, 0]
drag, startPoint x: 100, startPoint y: 64, endPoint x: 151, endPoint y: 70, distance: 51.4
click at [150, 70] on mat-card-content "Plan Freemium $0 Subscripton Status Active The price of your plan may change up…" at bounding box center [124, 61] width 195 height 26
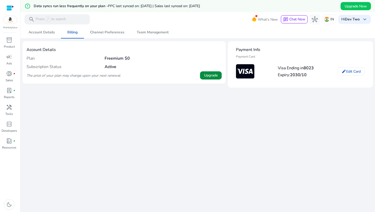
click at [211, 74] on span "Upgrade" at bounding box center [211, 75] width 14 height 5
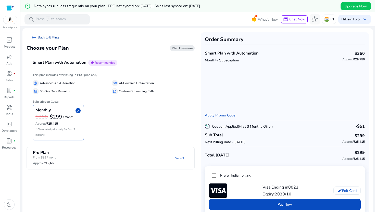
click at [35, 40] on span "arrow_left_alt" at bounding box center [34, 37] width 6 height 6
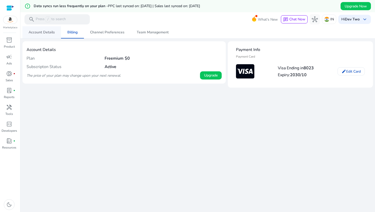
click at [40, 33] on span "Account Details" at bounding box center [42, 33] width 26 height 4
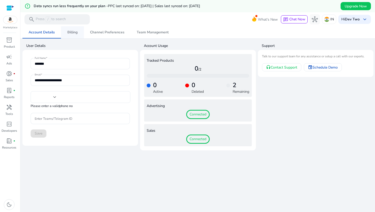
type input "***"
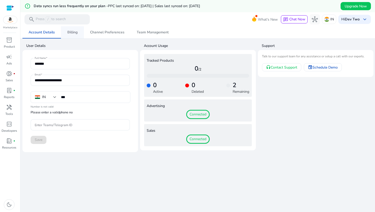
click at [66, 28] on link "Billing" at bounding box center [72, 32] width 23 height 12
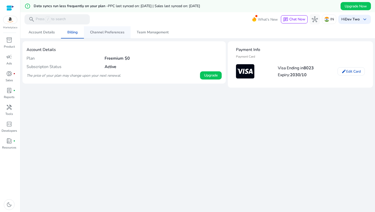
click at [84, 29] on link "Channel Preferences" at bounding box center [107, 32] width 47 height 12
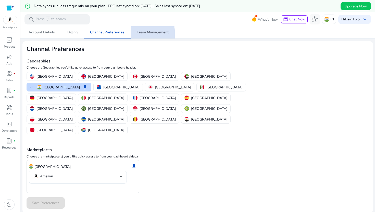
click at [137, 36] on span "Team Management" at bounding box center [153, 32] width 32 height 12
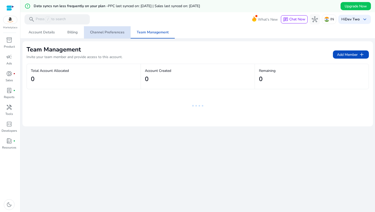
click at [119, 31] on span "Channel Preferences" at bounding box center [107, 33] width 34 height 4
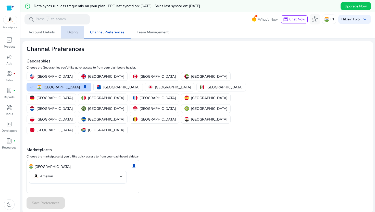
click at [73, 32] on span "Billing" at bounding box center [72, 33] width 10 height 4
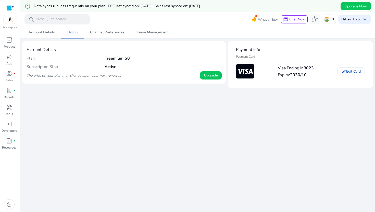
click at [40, 25] on mat-toolbar "search Press / to search What's New chat Chat Now hub IN Hi Dev Two keyboard_ar…" at bounding box center [197, 19] width 354 height 14
click at [7, 57] on span "campaign" at bounding box center [9, 57] width 6 height 6
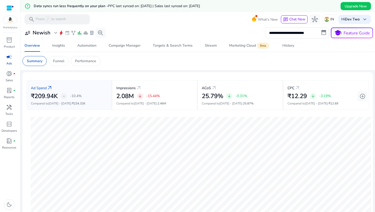
click at [57, 54] on mat-card "Summary Funnel Performance" at bounding box center [197, 61] width 359 height 18
click at [60, 61] on p "Funnel" at bounding box center [58, 60] width 11 height 5
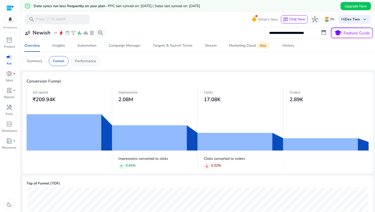
click at [87, 63] on p "Performance" at bounding box center [85, 60] width 21 height 5
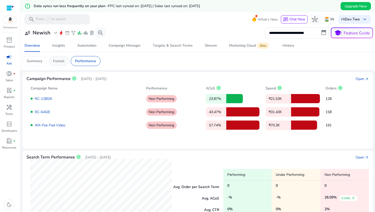
click at [67, 62] on div "Funnel" at bounding box center [59, 61] width 20 height 10
